Goal: Information Seeking & Learning: Find specific fact

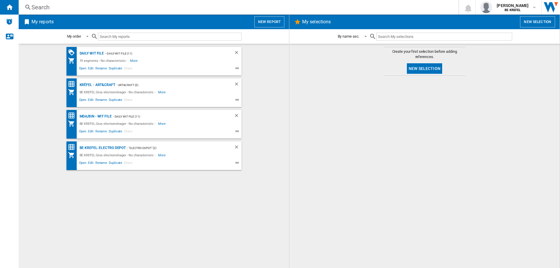
click at [52, 6] on div "Search" at bounding box center [238, 7] width 412 height 8
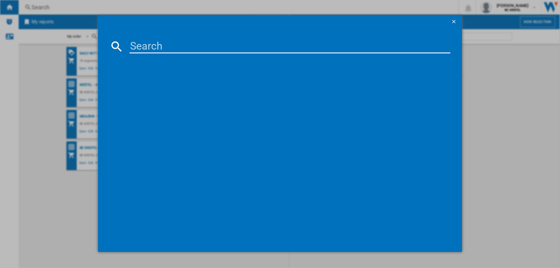
click at [169, 49] on input at bounding box center [290, 46] width 321 height 14
type input "2"
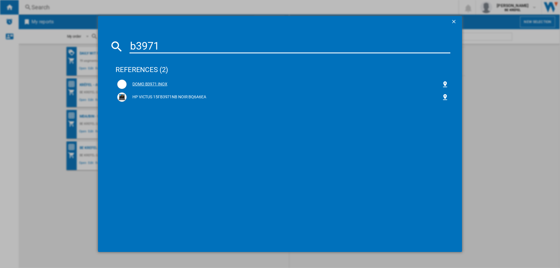
type input "b3971"
click at [149, 83] on div "DOMO B3971 INOX" at bounding box center [284, 84] width 315 height 6
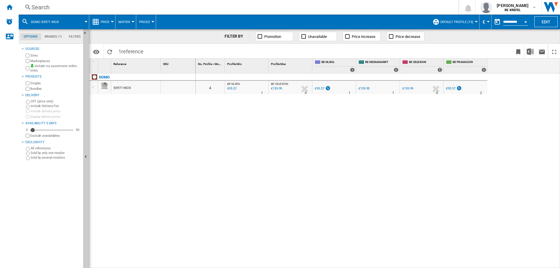
click at [318, 89] on div "€95.57" at bounding box center [319, 89] width 9 height 4
click at [363, 89] on div "€159.95" at bounding box center [364, 89] width 11 height 4
click at [44, 8] on div "Search" at bounding box center [238, 7] width 412 height 8
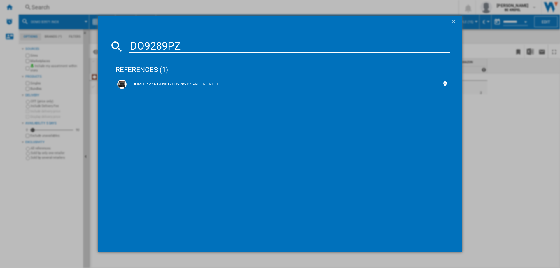
type input "DO9289PZ"
click at [161, 82] on div "DOMO PIZZA GENIUS DO9289PZ ARGENT NOIR" at bounding box center [284, 84] width 315 height 6
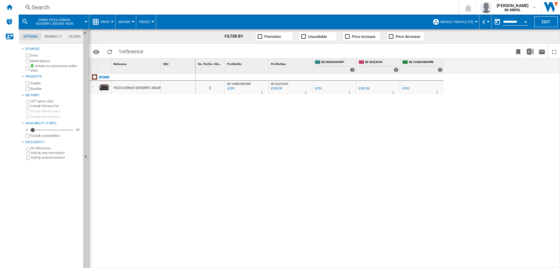
click at [406, 88] on div "€299" at bounding box center [405, 89] width 7 height 4
click at [347, 139] on div "0 3 BE VANDENBORRE : BE FR VANDENBORRE -1.0 % €299 % N/A 1 BE VANDENBORRE : BE …" at bounding box center [378, 171] width 365 height 195
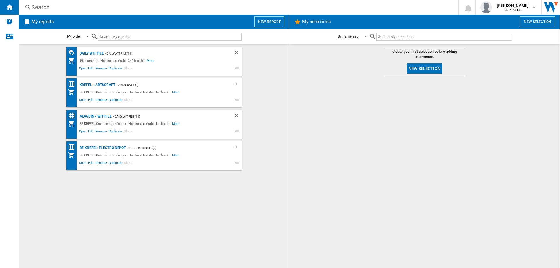
click at [46, 6] on div "Search" at bounding box center [238, 7] width 412 height 8
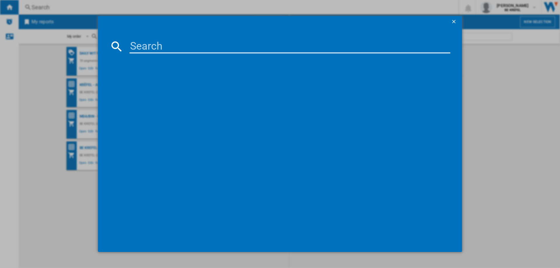
click at [140, 48] on input at bounding box center [290, 46] width 321 height 14
type input "DO518GO"
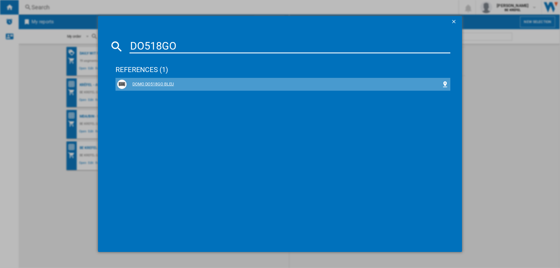
click at [145, 81] on div "DOMO DO518GO BLEU" at bounding box center [284, 84] width 315 height 6
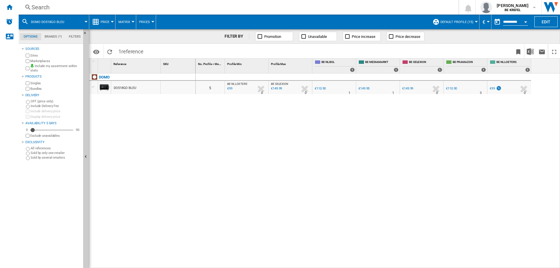
click at [363, 90] on div "€149.95" at bounding box center [364, 89] width 11 height 4
